Goal: Transaction & Acquisition: Download file/media

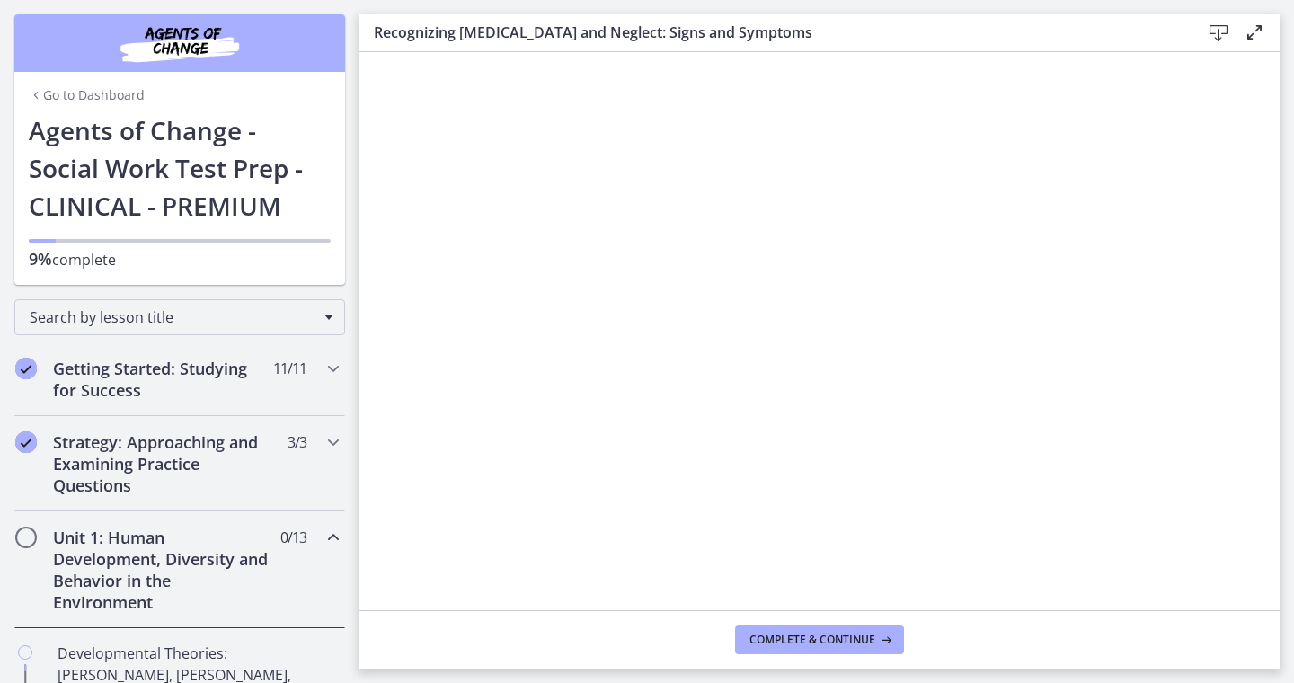
click at [1220, 32] on icon at bounding box center [1218, 33] width 22 height 22
click at [1249, 31] on icon at bounding box center [1254, 33] width 22 height 22
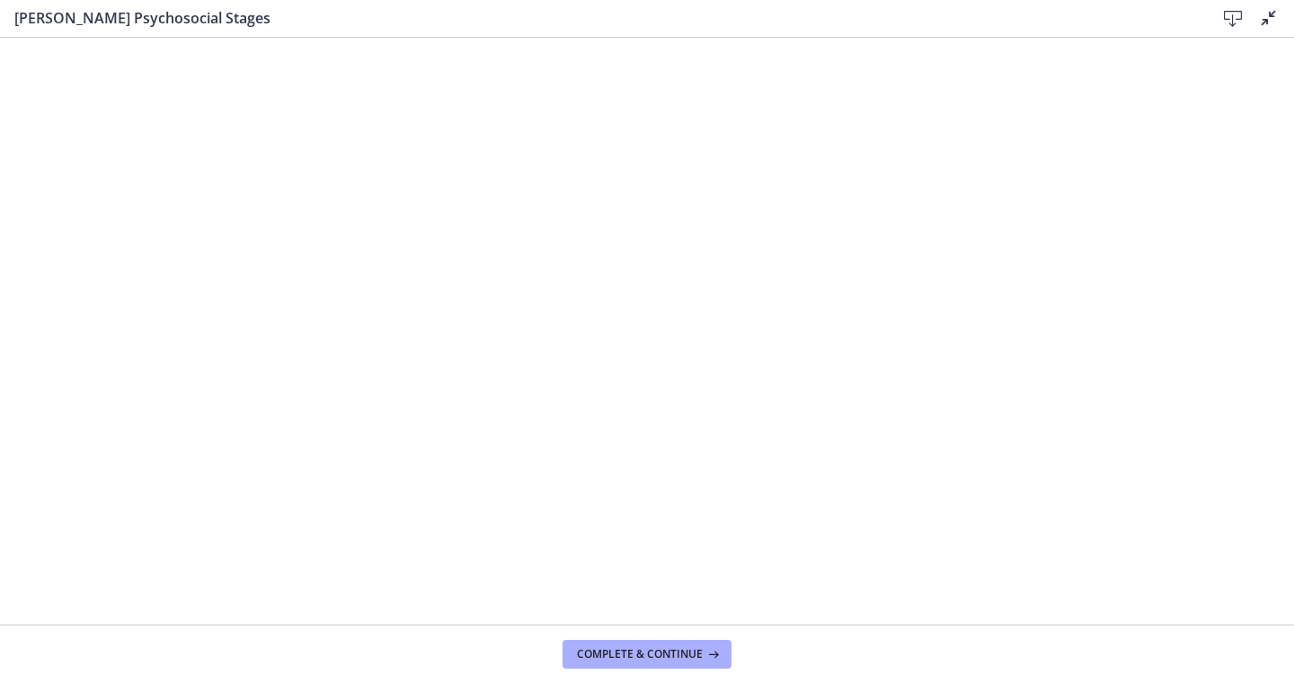
click at [1225, 18] on icon at bounding box center [1233, 19] width 22 height 22
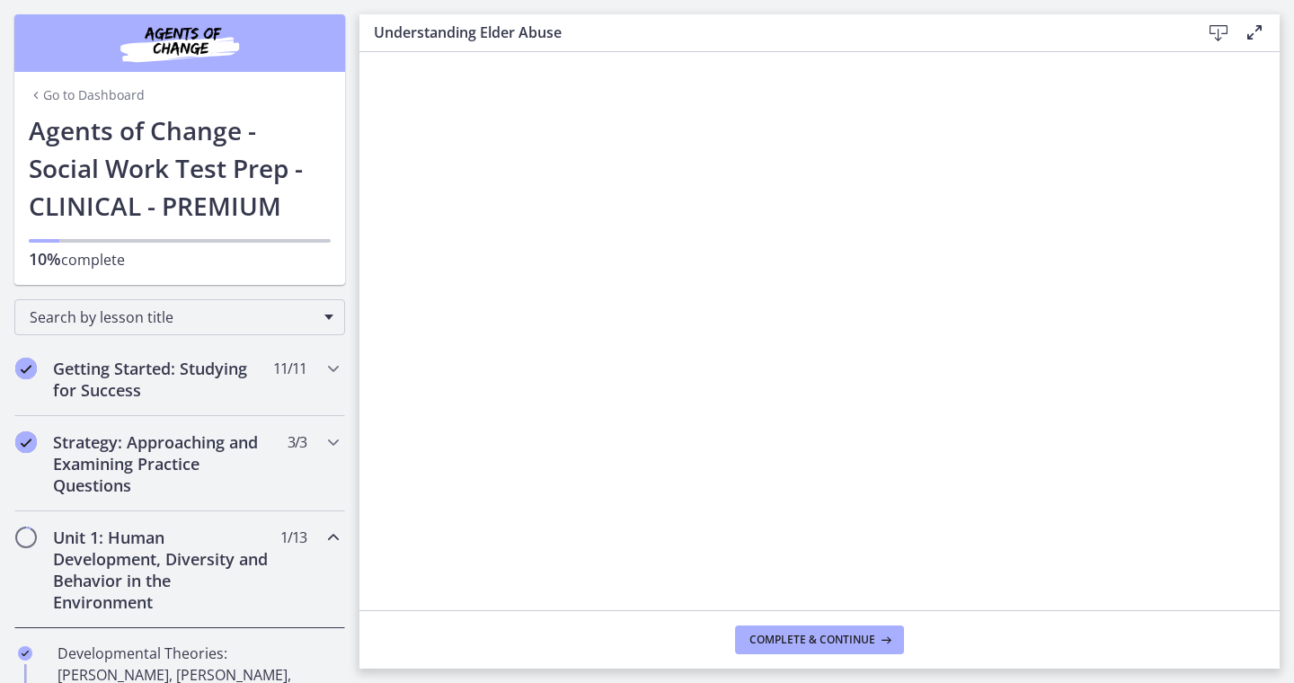
click at [1216, 33] on icon at bounding box center [1218, 33] width 22 height 22
